Goal: Task Accomplishment & Management: Use online tool/utility

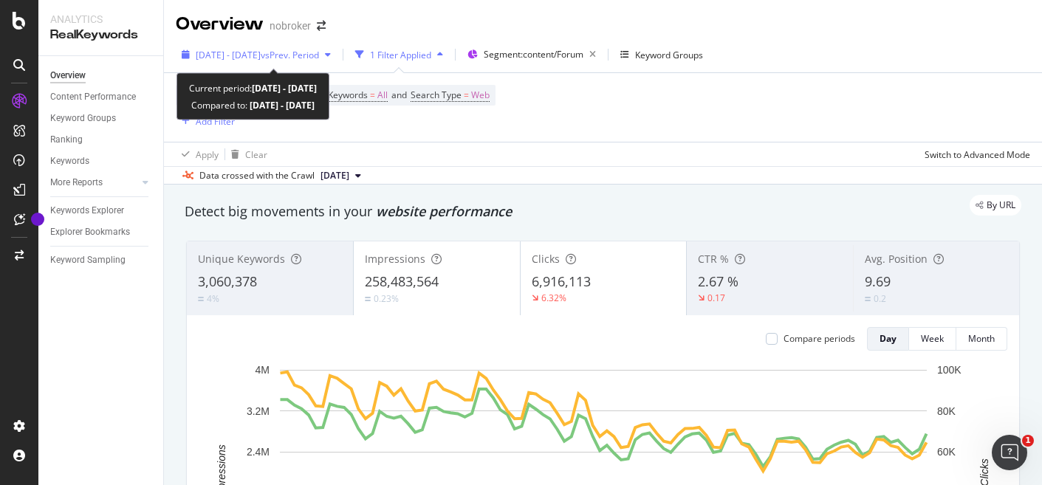
click at [337, 51] on div "button" at bounding box center [328, 54] width 18 height 9
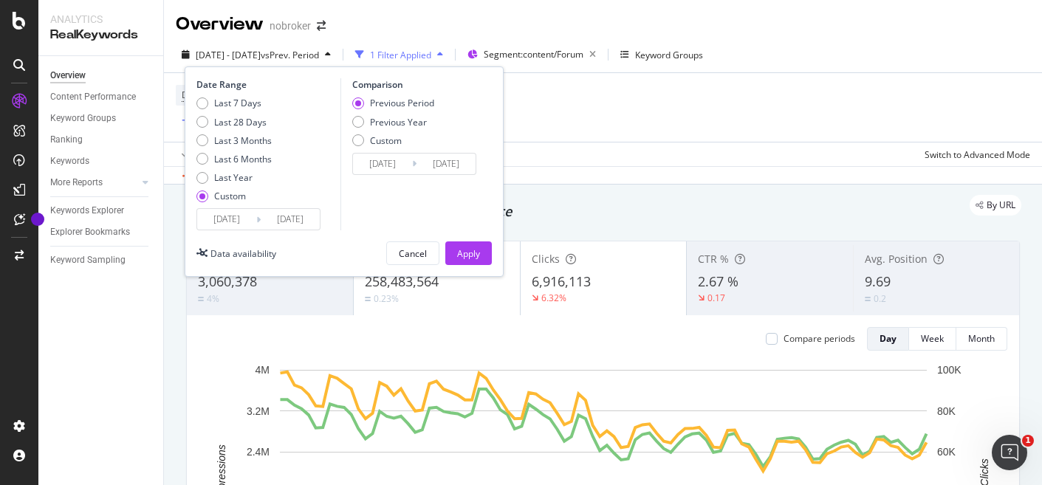
click at [699, 137] on div "Device = All and Country = All and Keywords = All and Search Type = Web Add Fil…" at bounding box center [603, 107] width 854 height 69
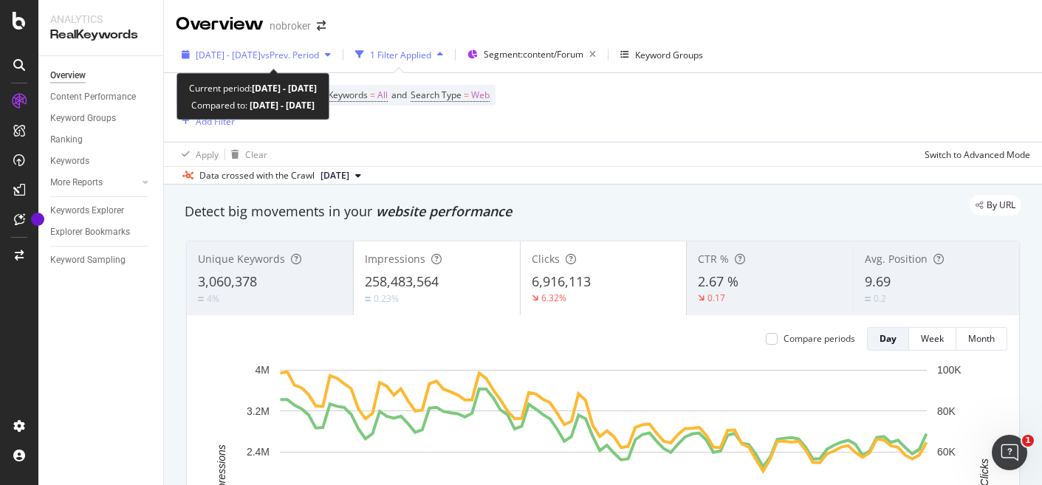
click at [312, 50] on span "vs Prev. Period" at bounding box center [290, 55] width 58 height 13
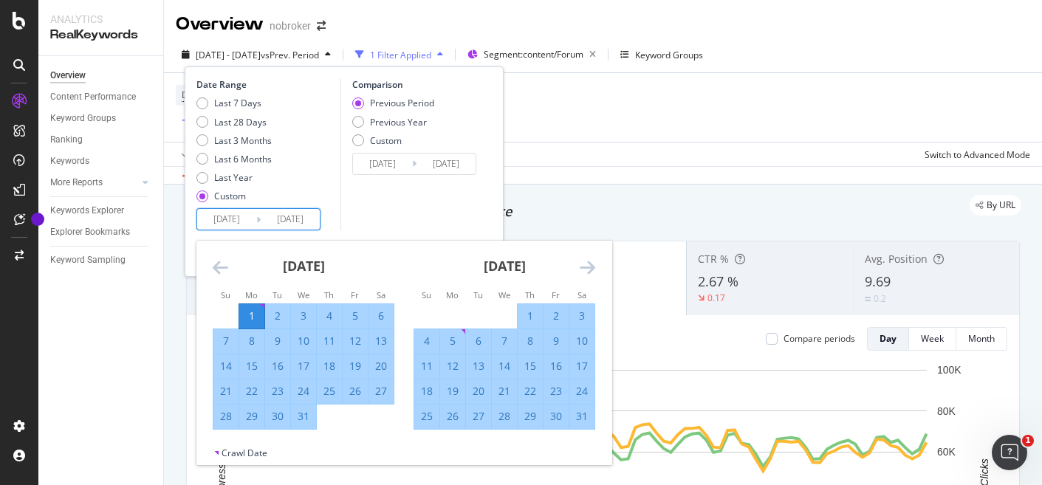
click at [213, 217] on input "2024/07/01" at bounding box center [226, 219] width 59 height 21
click at [219, 269] on icon "Move backward to switch to the previous month." at bounding box center [221, 267] width 16 height 18
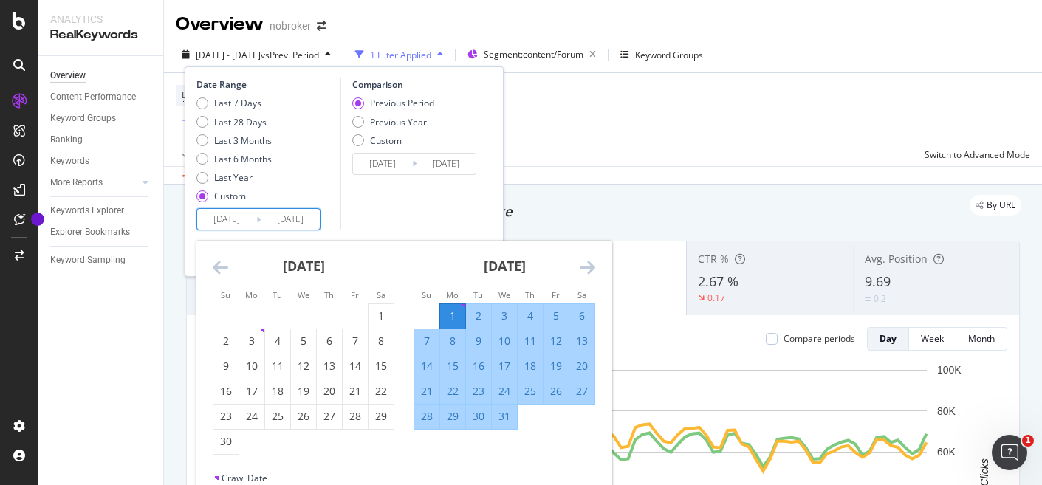
click at [219, 269] on icon "Move backward to switch to the previous month." at bounding box center [221, 267] width 16 height 18
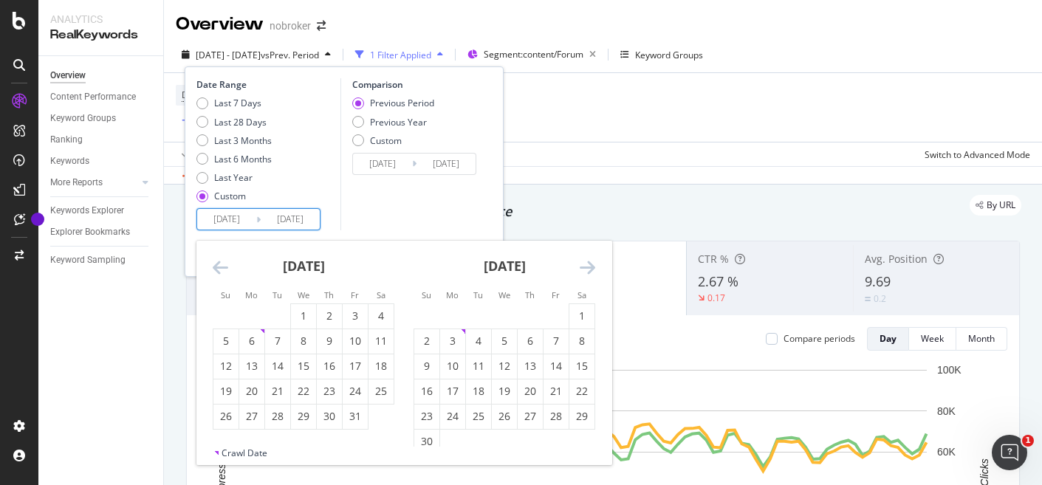
click at [219, 269] on icon "Move backward to switch to the previous month." at bounding box center [221, 267] width 16 height 18
click at [252, 320] on div "1" at bounding box center [251, 316] width 25 height 15
type input "[DATE]"
type input "2023/10/01"
type input "[DATE]"
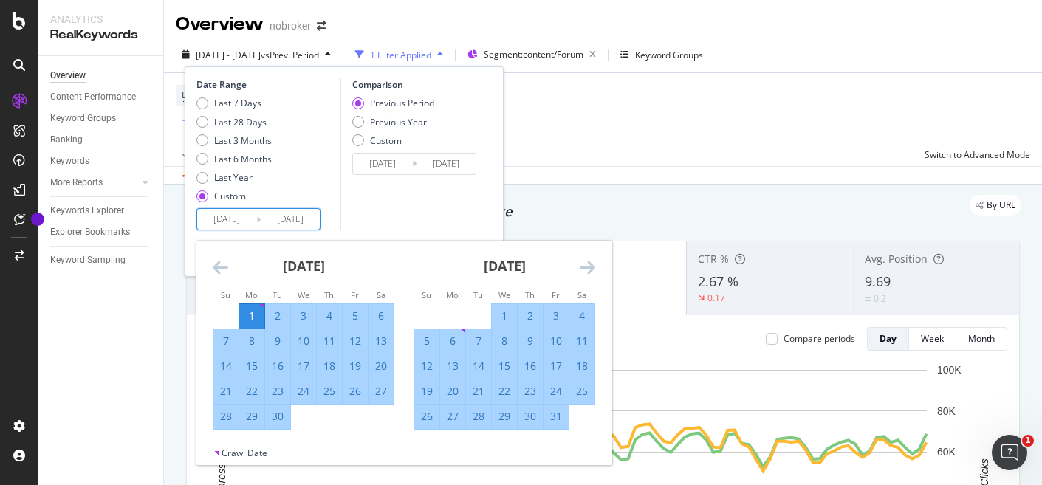
click at [586, 267] on icon "Move forward to switch to the next month." at bounding box center [588, 267] width 16 height 18
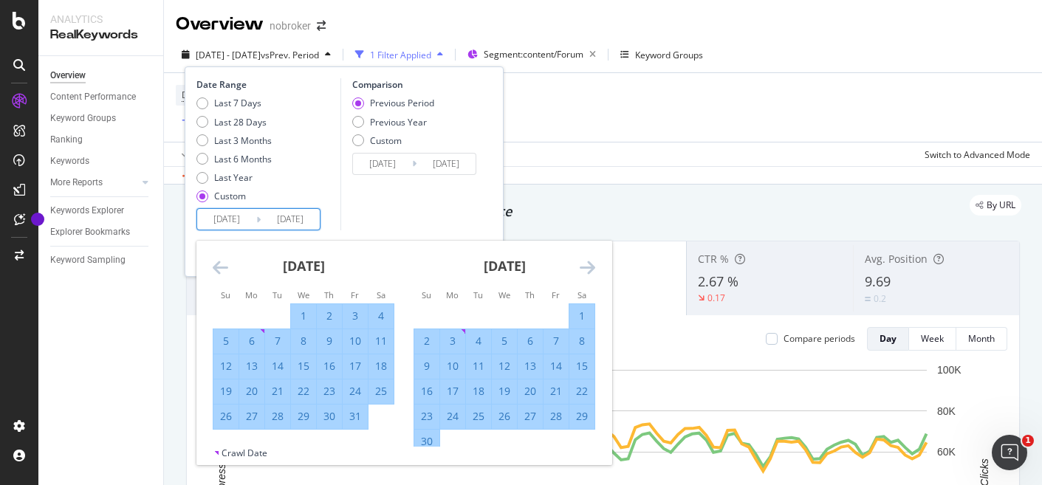
click at [426, 440] on div "30" at bounding box center [426, 441] width 25 height 15
type input "[DATE]"
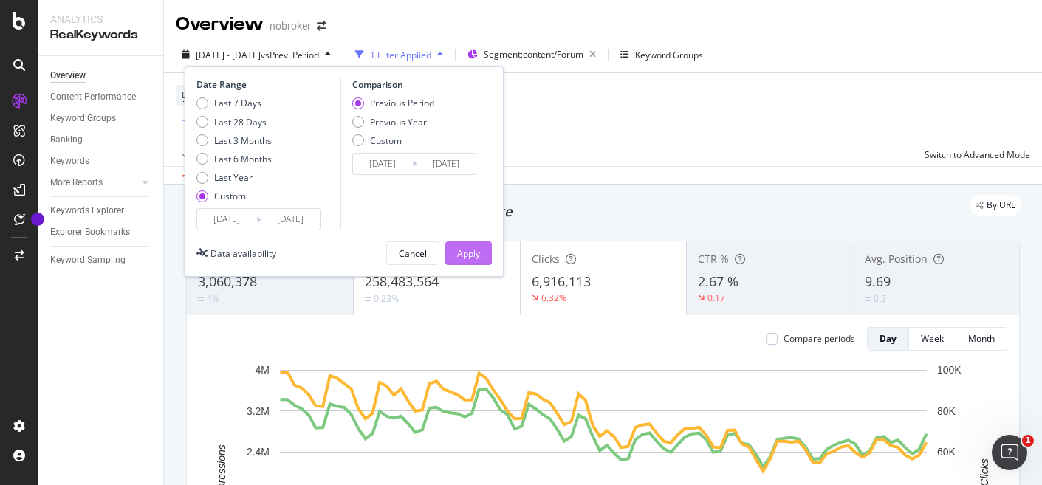
click at [467, 261] on div "Apply" at bounding box center [468, 253] width 23 height 22
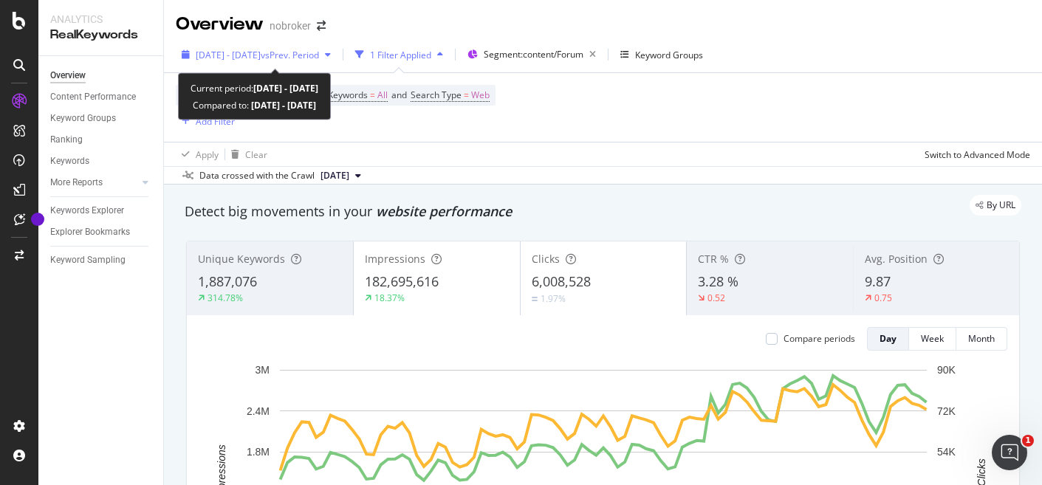
click at [331, 56] on icon "button" at bounding box center [328, 54] width 6 height 9
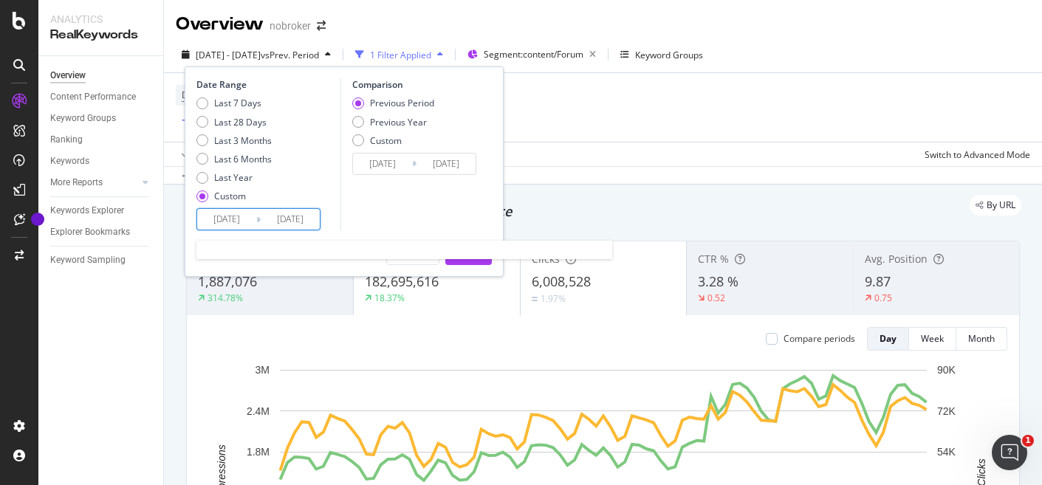
click at [221, 216] on input "[DATE]" at bounding box center [226, 219] width 59 height 21
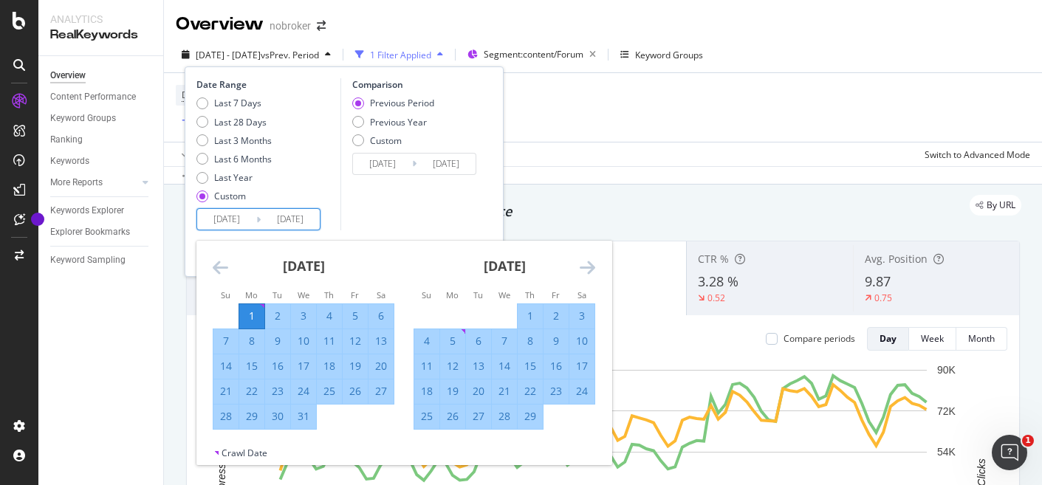
click at [590, 264] on icon "Move forward to switch to the next month." at bounding box center [588, 267] width 16 height 18
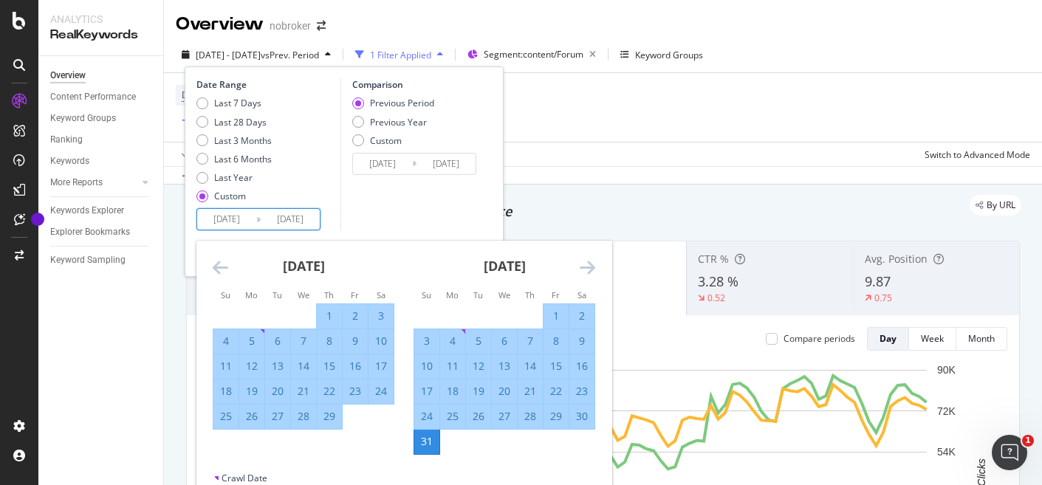
click at [589, 264] on icon "Move forward to switch to the next month." at bounding box center [588, 267] width 16 height 18
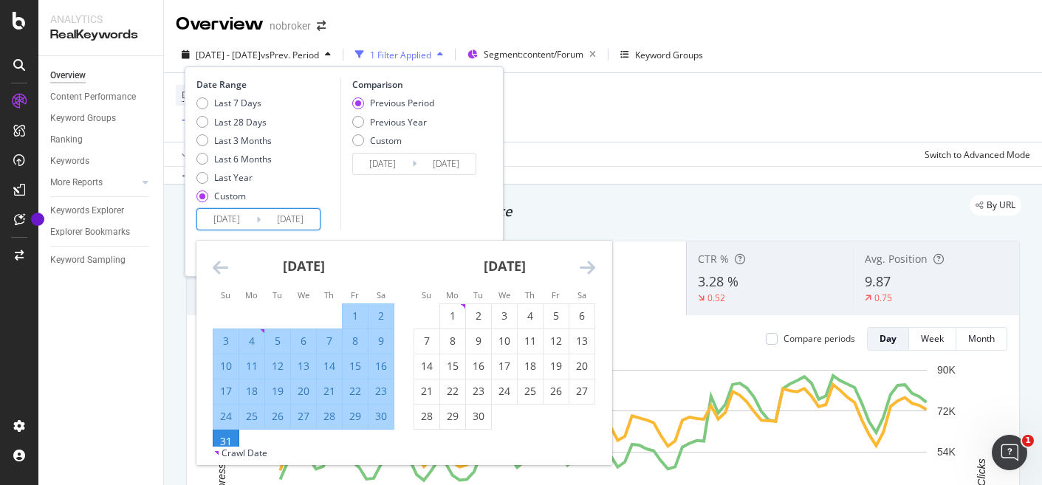
click at [589, 265] on icon "Move forward to switch to the next month." at bounding box center [588, 267] width 16 height 18
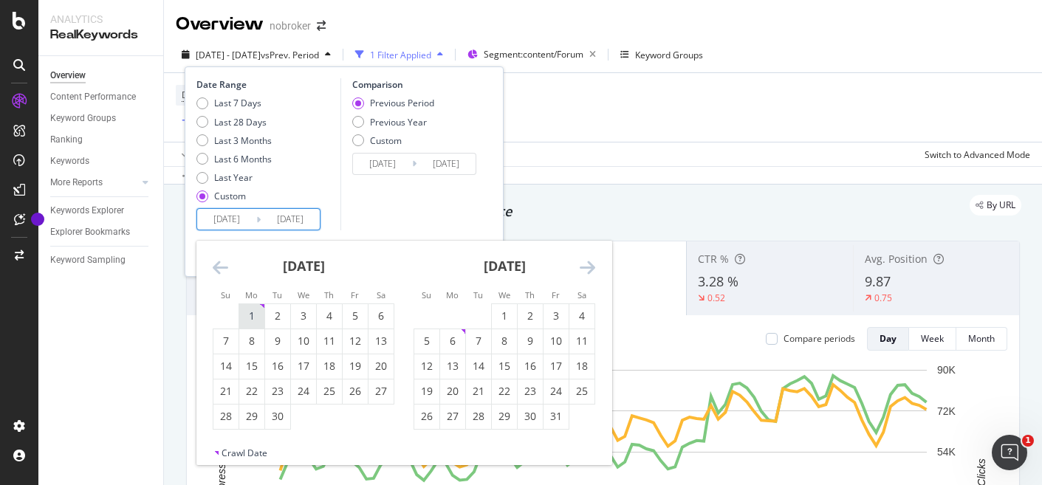
click at [246, 307] on div "1" at bounding box center [251, 316] width 25 height 24
type input "[DATE]"
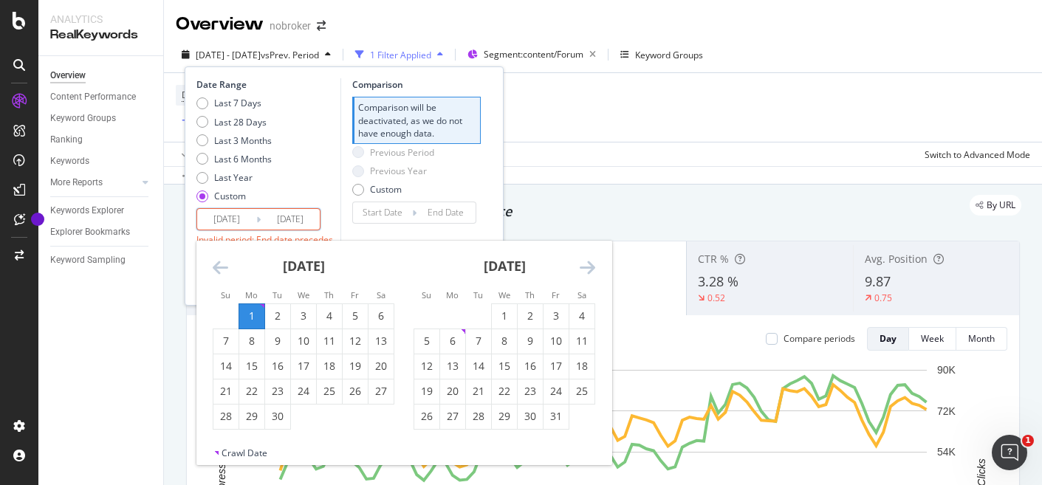
click at [591, 266] on icon "Move forward to switch to the next month." at bounding box center [588, 267] width 16 height 18
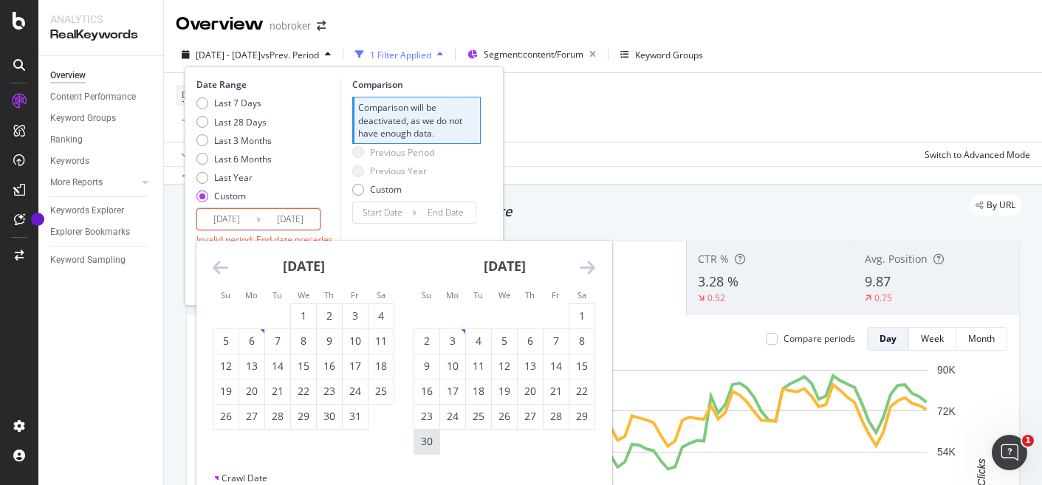
click at [430, 444] on div "30" at bounding box center [426, 441] width 25 height 15
type input "[DATE]"
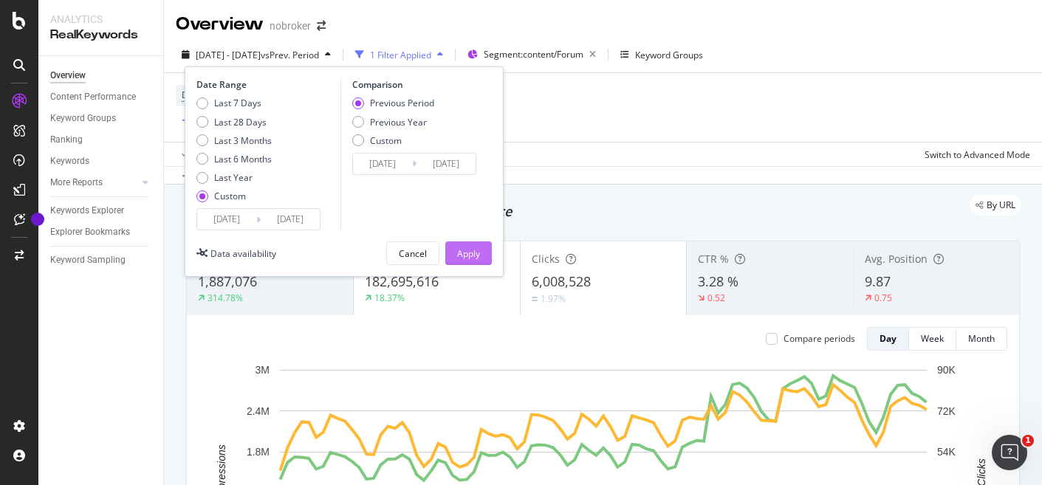
click at [468, 249] on div "Apply" at bounding box center [468, 253] width 23 height 13
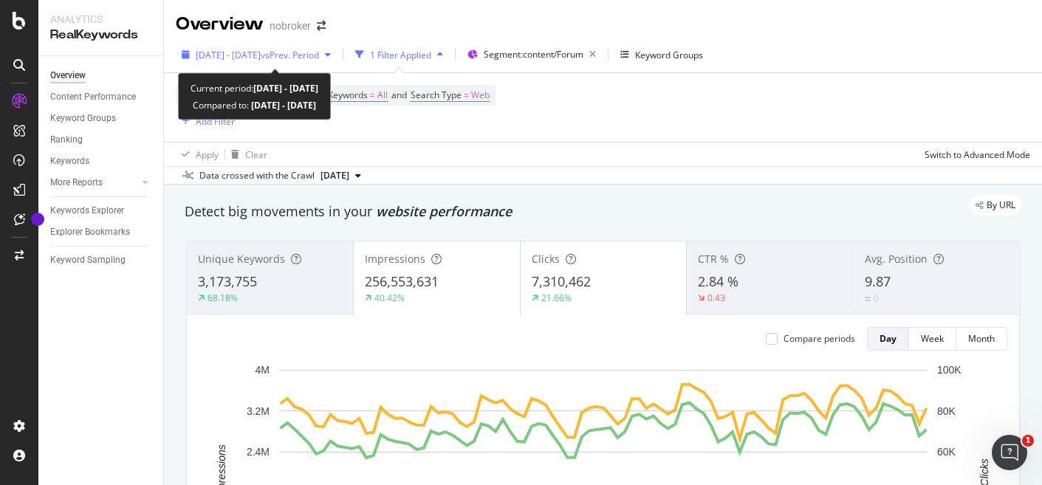
click at [331, 52] on icon "button" at bounding box center [328, 54] width 6 height 9
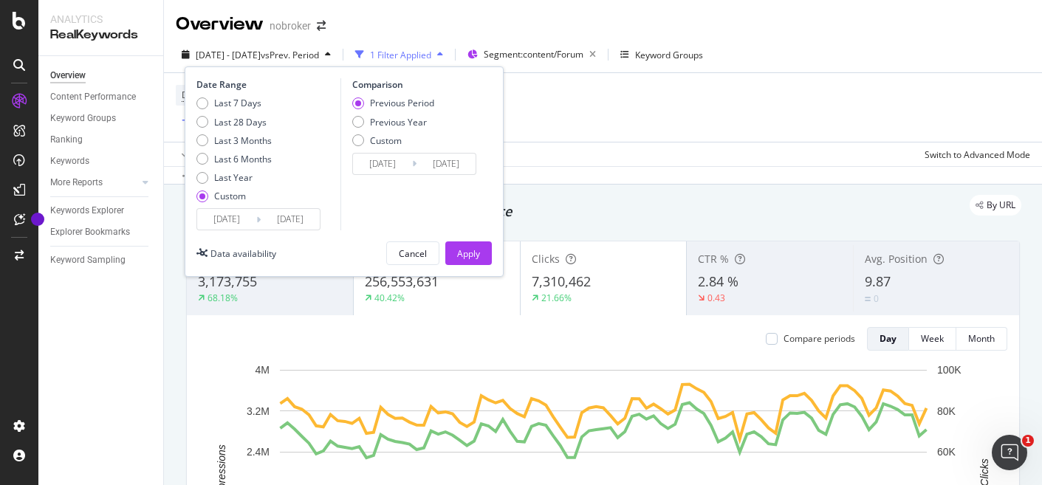
click at [216, 220] on input "[DATE]" at bounding box center [226, 219] width 59 height 21
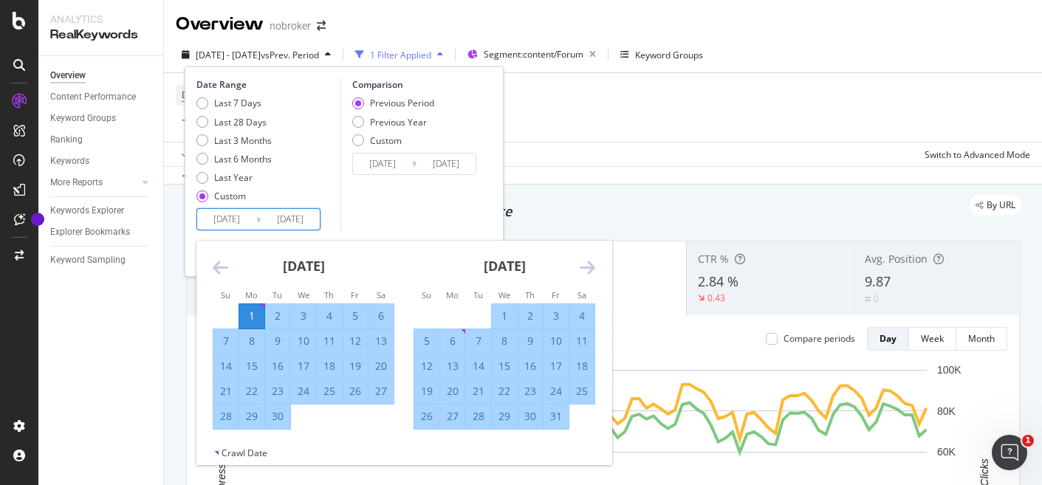
click at [588, 265] on icon "Move forward to switch to the next month." at bounding box center [588, 267] width 16 height 18
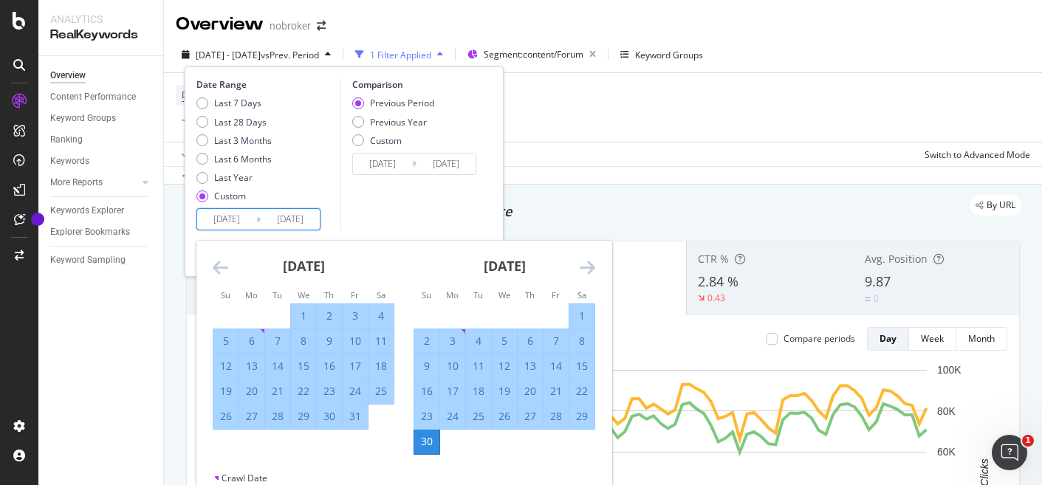
click at [588, 265] on icon "Move forward to switch to the next month." at bounding box center [588, 267] width 16 height 18
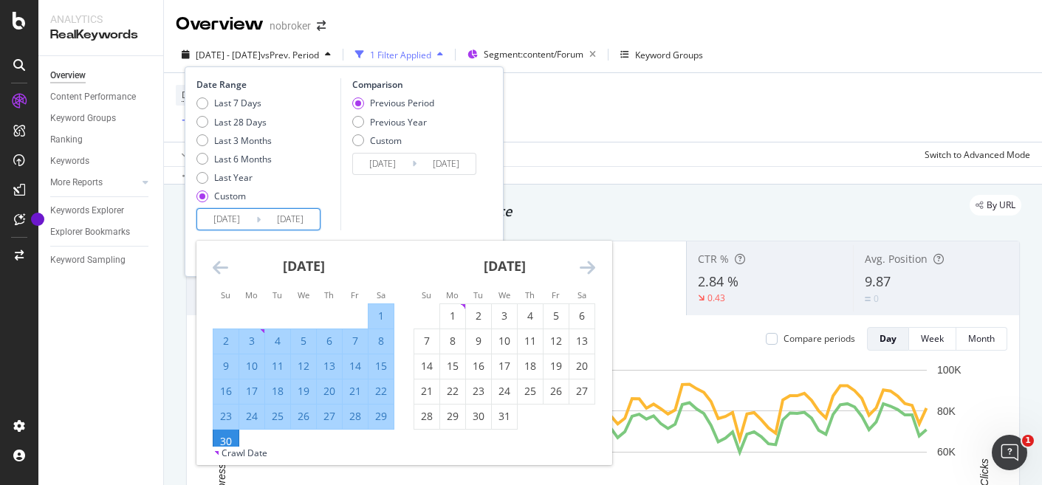
click at [588, 265] on icon "Move forward to switch to the next month." at bounding box center [588, 267] width 16 height 18
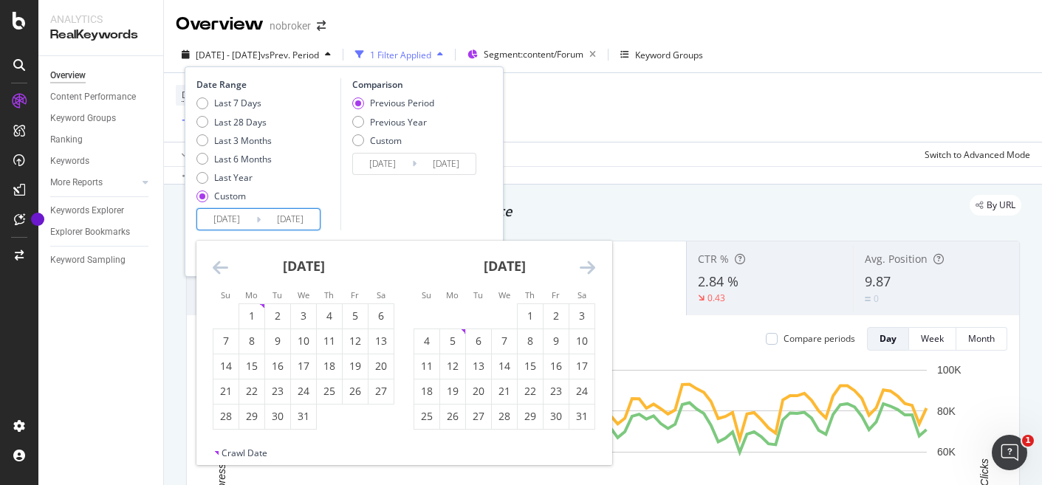
click at [588, 265] on icon "Move forward to switch to the next month." at bounding box center [588, 267] width 16 height 18
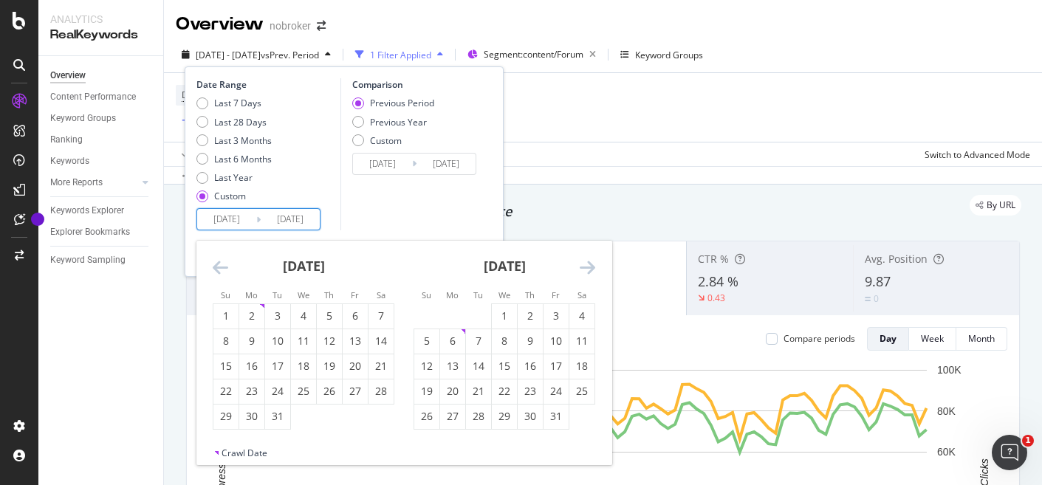
click at [588, 265] on icon "Move forward to switch to the next month." at bounding box center [588, 267] width 16 height 18
click at [472, 315] on div "1" at bounding box center [478, 316] width 25 height 15
type input "[DATE]"
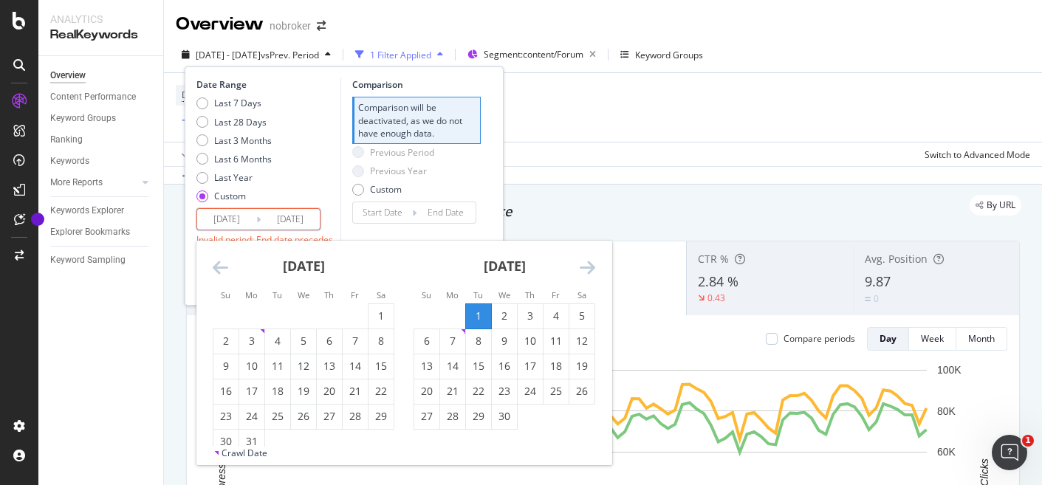
click at [582, 269] on icon "Move forward to switch to the next month." at bounding box center [588, 267] width 16 height 18
click at [585, 269] on icon "Move forward to switch to the next month." at bounding box center [588, 267] width 16 height 18
click at [456, 419] on div "30" at bounding box center [452, 416] width 25 height 15
type input "[DATE]"
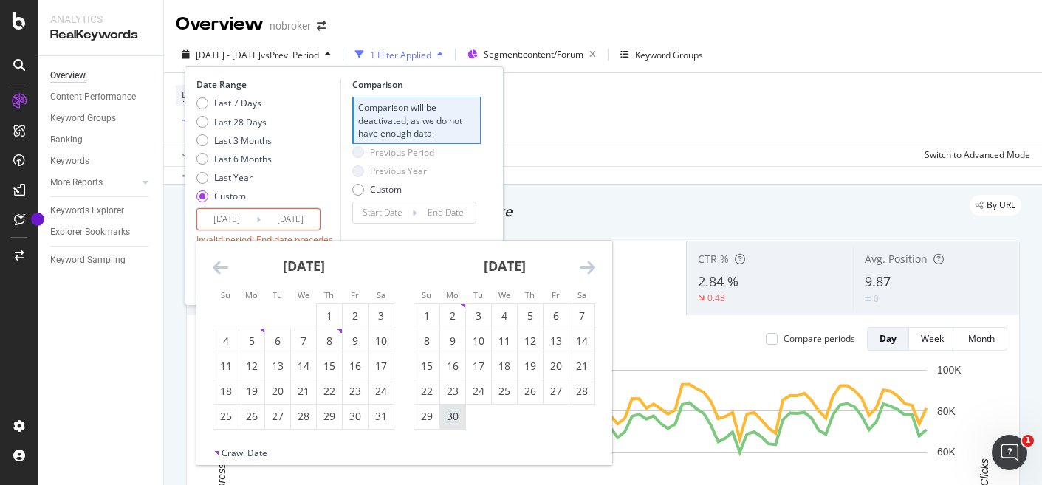
type input "[DATE]"
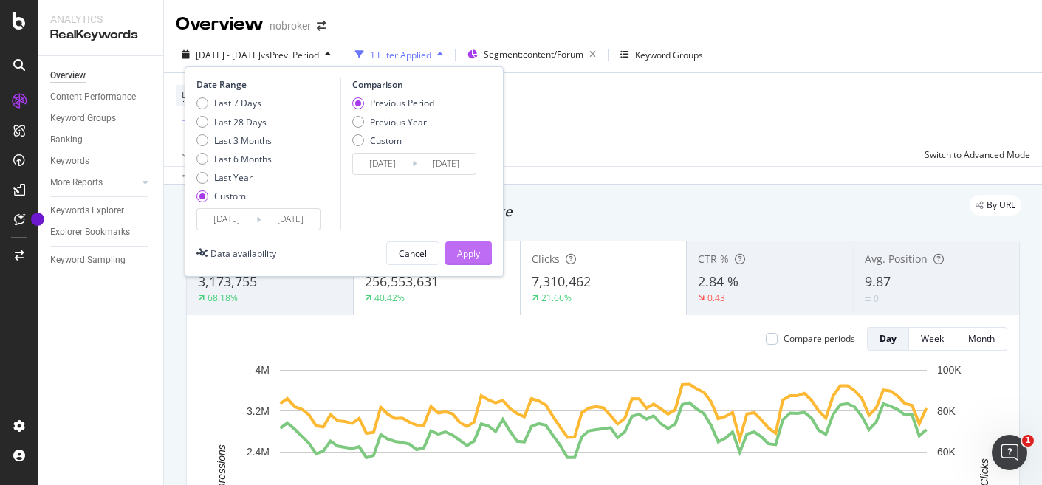
click at [474, 259] on div "Apply" at bounding box center [468, 253] width 23 height 13
